Goal: Information Seeking & Learning: Find specific fact

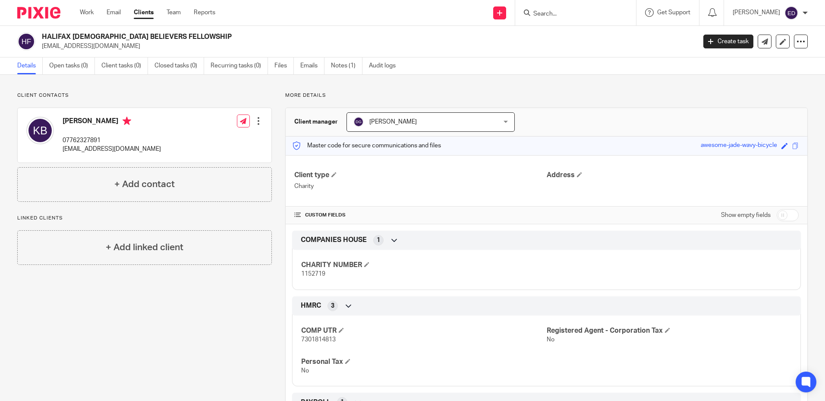
click at [574, 16] on input "Search" at bounding box center [572, 14] width 78 height 8
type input "lytco"
click at [576, 42] on link at bounding box center [594, 37] width 127 height 20
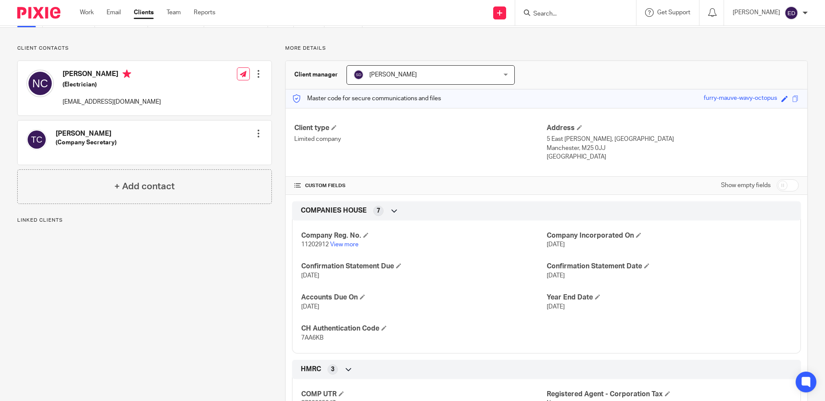
scroll to position [173, 0]
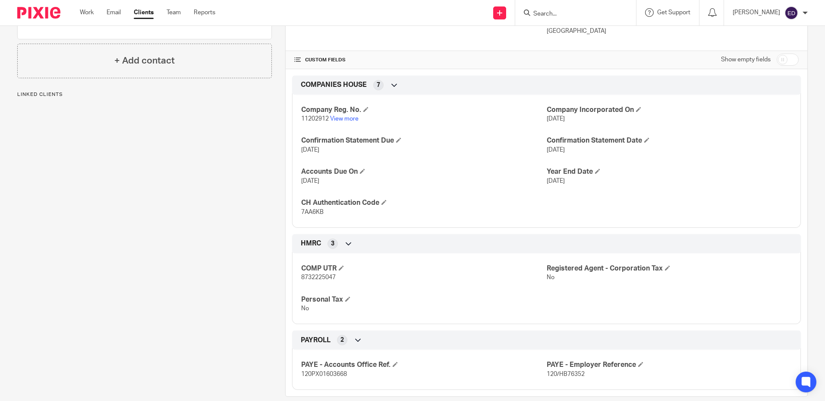
click at [314, 274] on p "8732225047" at bounding box center [423, 277] width 245 height 9
copy span "8732225047"
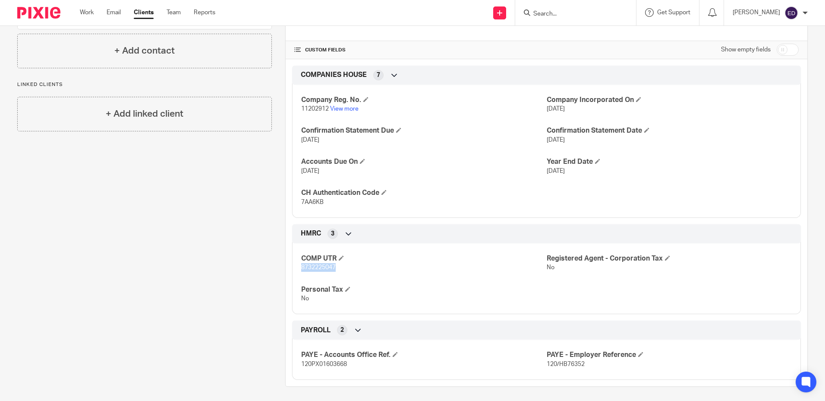
scroll to position [186, 0]
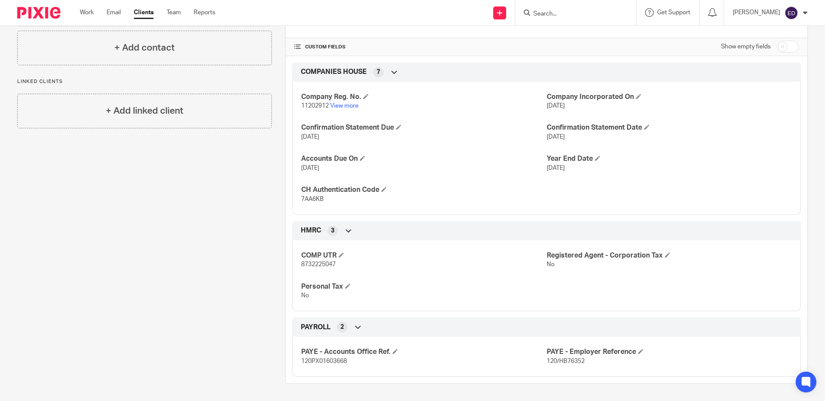
click at [325, 358] on span "120PX01603668" at bounding box center [324, 361] width 46 height 6
copy span "120PX01603668"
click at [551, 360] on span "120/HB76352" at bounding box center [566, 361] width 38 height 6
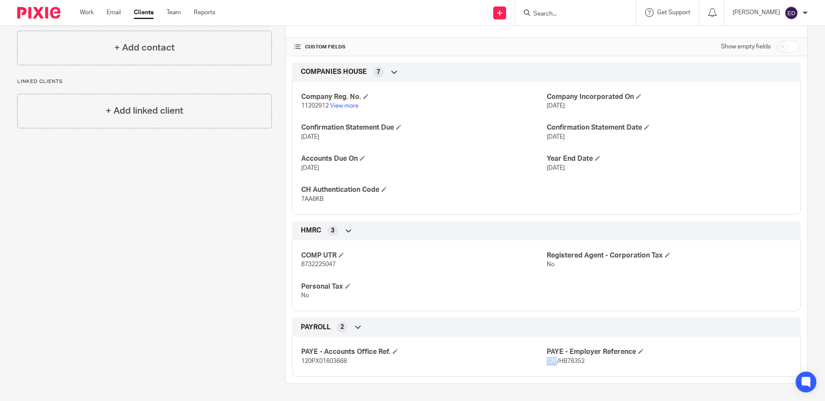
copy span "120"
drag, startPoint x: 581, startPoint y: 360, endPoint x: 542, endPoint y: 360, distance: 38.4
click at [547, 360] on span "120/HB76352" at bounding box center [566, 361] width 38 height 6
copy span "120/HB76352"
click at [322, 359] on span "120PX01603668" at bounding box center [324, 361] width 46 height 6
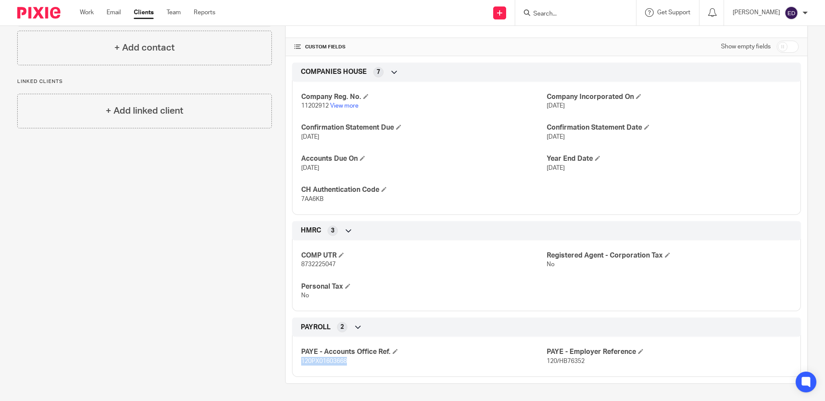
click at [322, 359] on span "120PX01603668" at bounding box center [324, 361] width 46 height 6
copy span "120PX01603668"
click at [567, 15] on input "Search" at bounding box center [572, 14] width 78 height 8
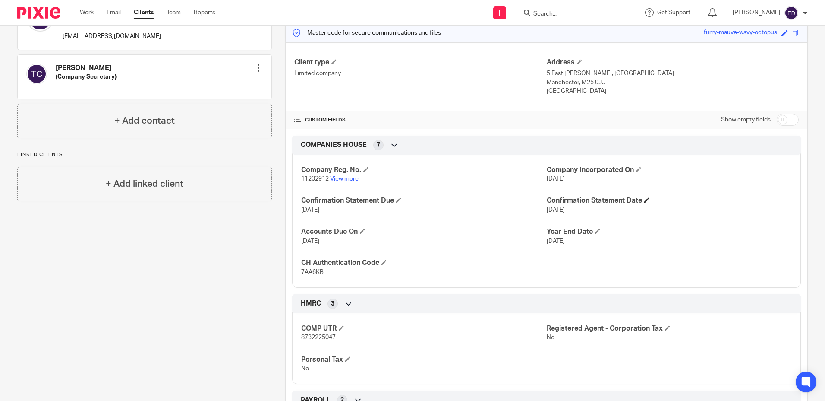
scroll to position [0, 0]
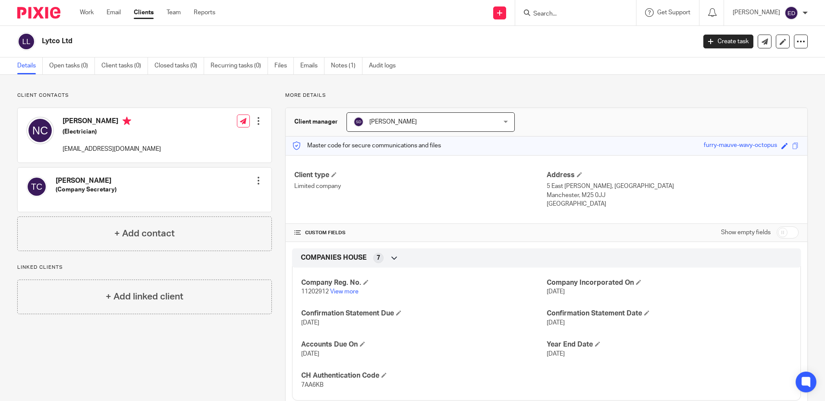
click at [566, 13] on input "Search" at bounding box center [572, 14] width 78 height 8
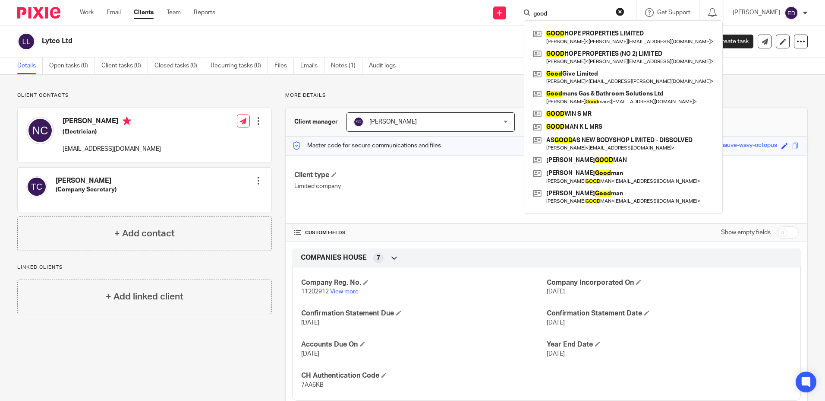
type input "good"
click at [590, 103] on link at bounding box center [623, 97] width 185 height 20
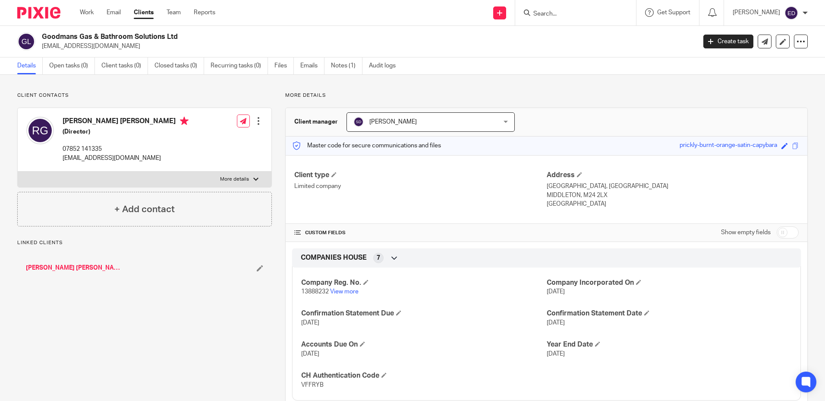
click at [587, 15] on input "Search" at bounding box center [572, 14] width 78 height 8
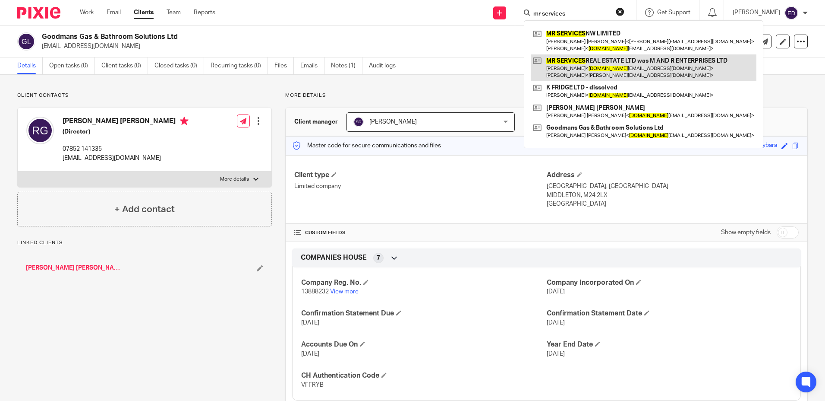
type input "mr services"
click at [596, 55] on link at bounding box center [644, 67] width 226 height 27
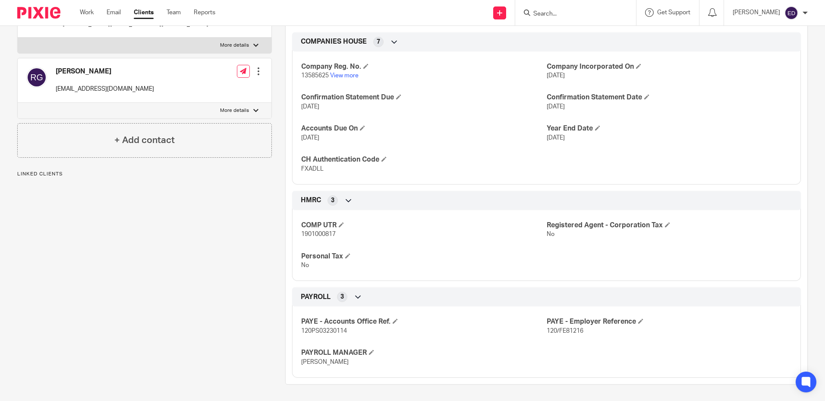
scroll to position [217, 0]
